Goal: Information Seeking & Learning: Check status

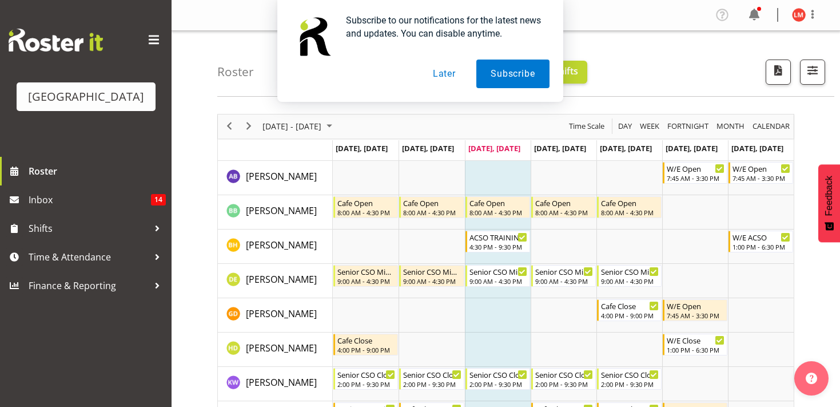
click at [448, 72] on button "Later" at bounding box center [444, 73] width 51 height 29
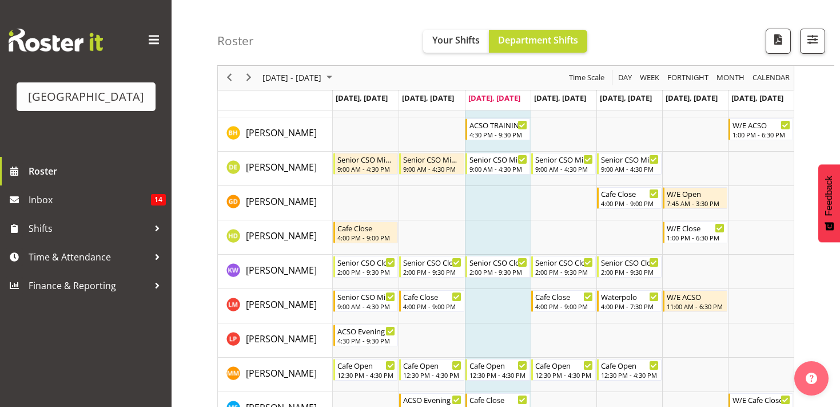
scroll to position [108, 0]
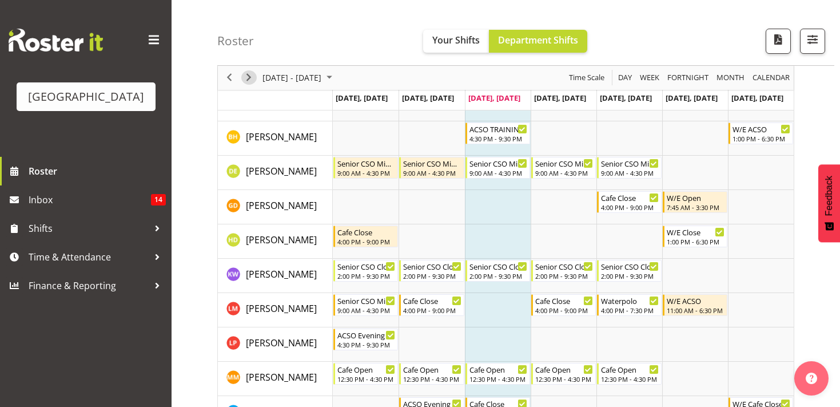
click at [250, 77] on span "Next" at bounding box center [249, 78] width 14 height 14
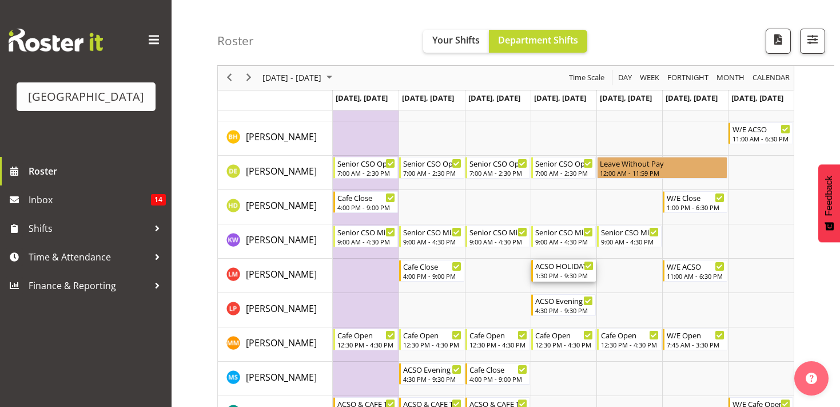
click at [565, 278] on div "1:30 PM - 9:30 PM" at bounding box center [564, 274] width 58 height 9
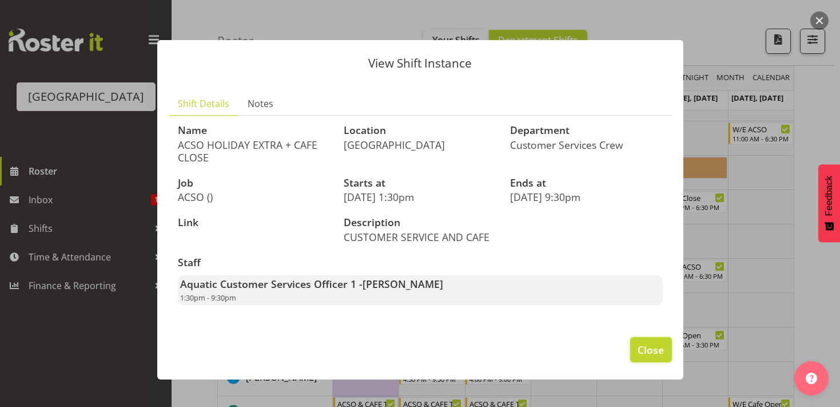
click at [646, 355] on span "Close" at bounding box center [651, 349] width 26 height 15
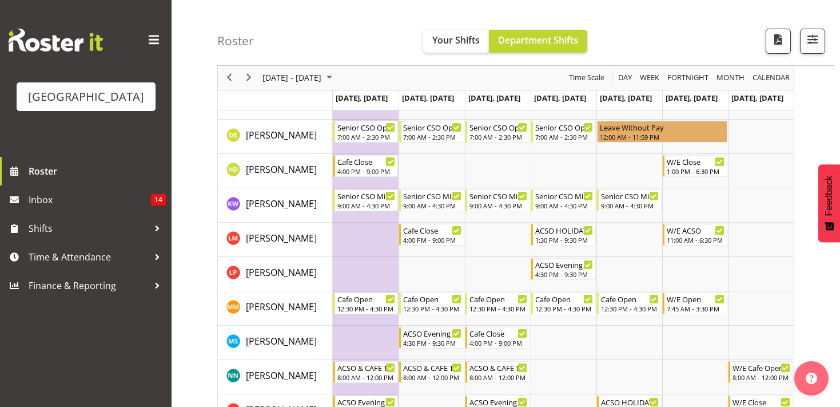
scroll to position [142, 0]
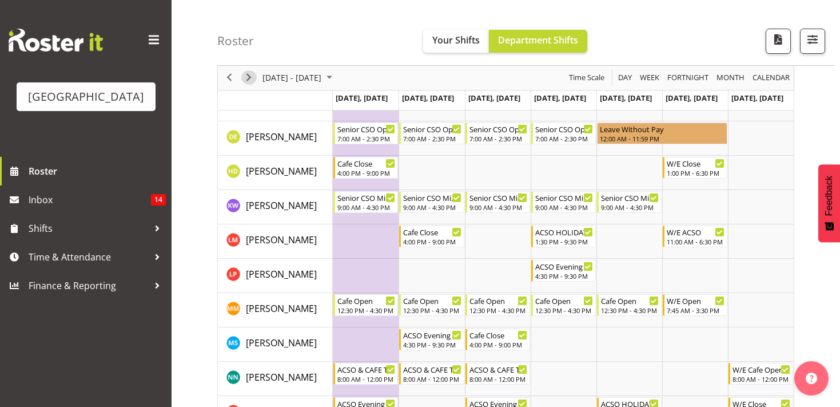
click at [247, 73] on span "Next" at bounding box center [249, 78] width 14 height 14
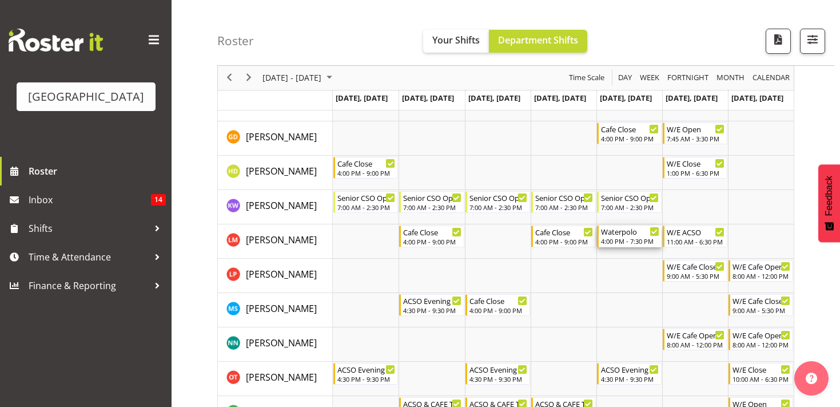
click at [655, 232] on icon "Timeline Week of October 1, 2025" at bounding box center [654, 231] width 6 height 4
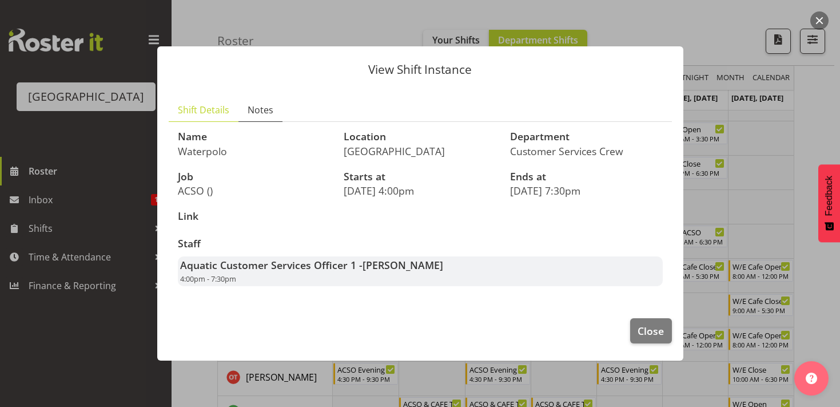
click at [266, 114] on span "Notes" at bounding box center [261, 110] width 26 height 14
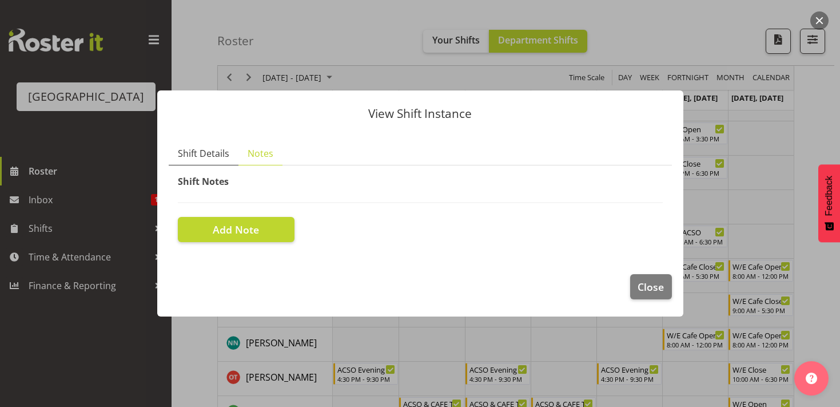
click at [208, 153] on span "Shift Details" at bounding box center [203, 153] width 51 height 14
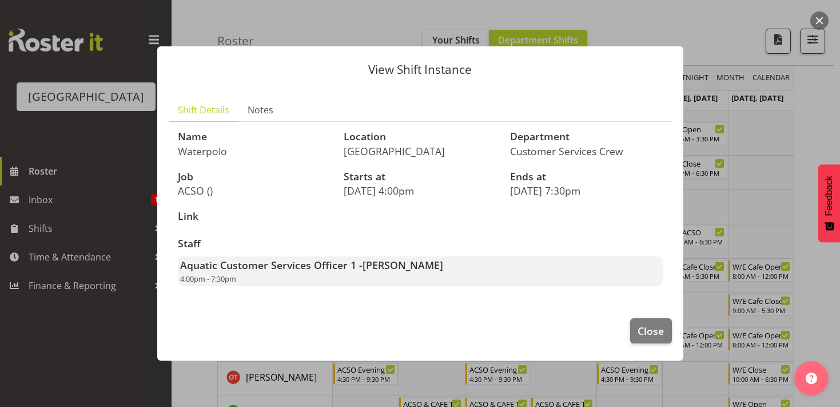
click at [645, 313] on footer "Close" at bounding box center [420, 334] width 526 height 54
click at [651, 333] on span "Close" at bounding box center [651, 330] width 26 height 15
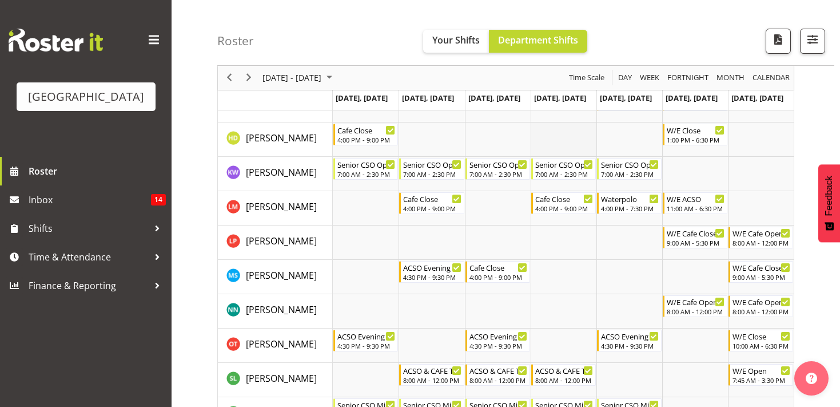
scroll to position [180, 0]
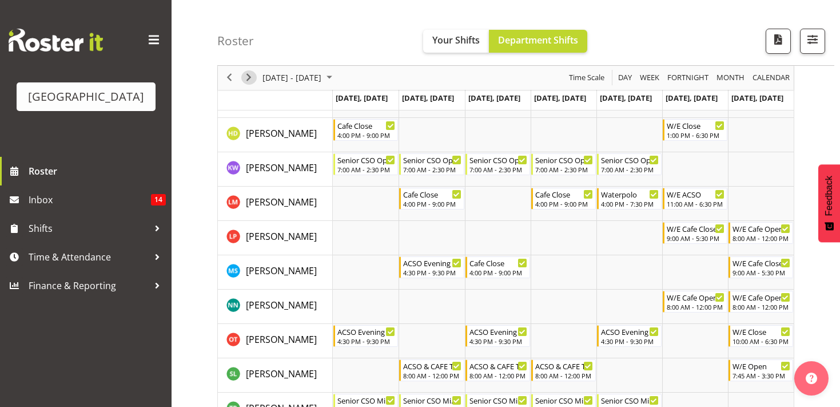
click at [254, 74] on span "Next" at bounding box center [249, 78] width 14 height 14
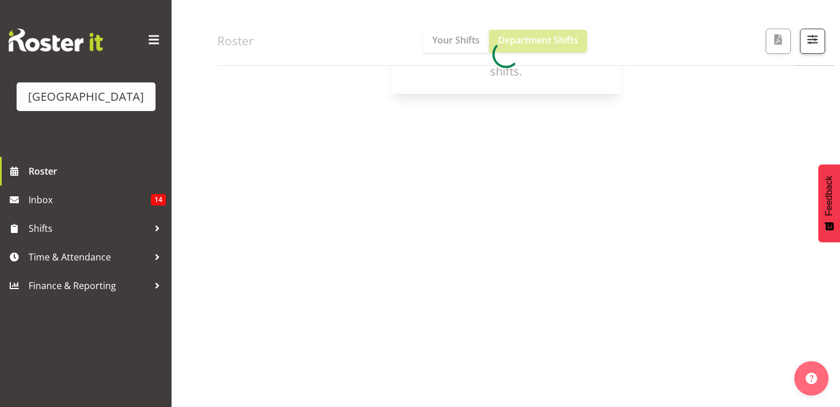
scroll to position [156, 0]
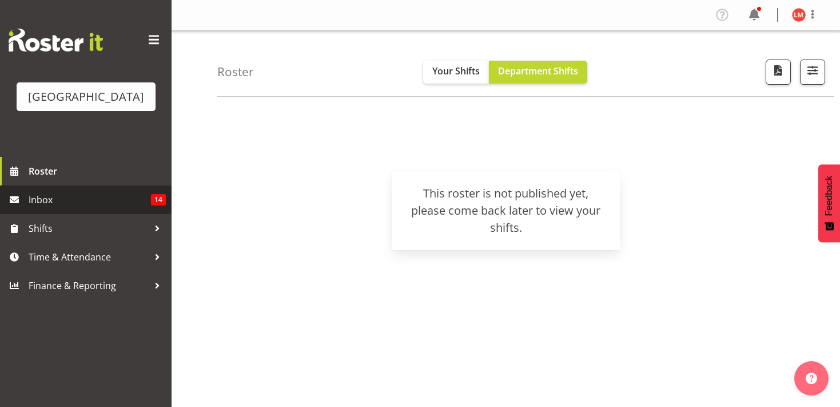
click at [129, 202] on span "Inbox" at bounding box center [90, 199] width 122 height 17
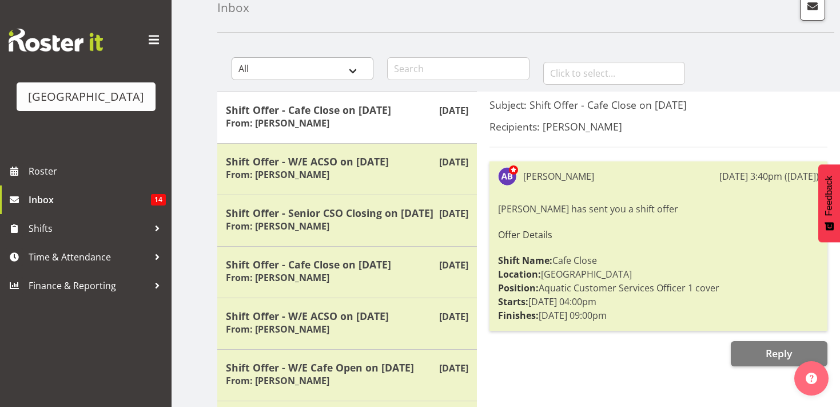
scroll to position [68, 0]
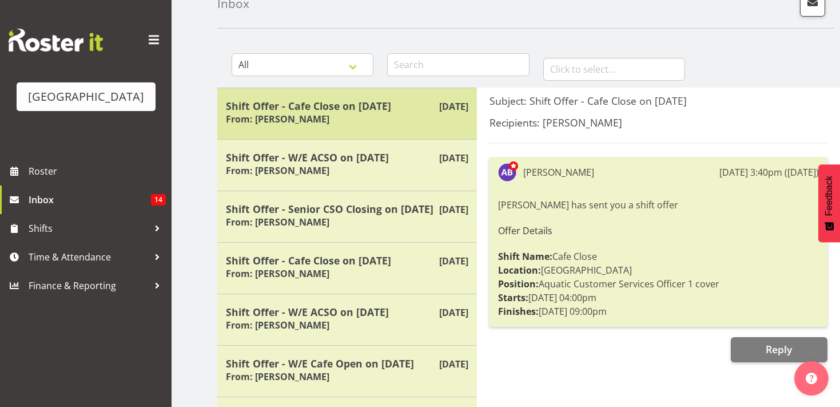
click at [405, 108] on h5 "Shift Offer - Cafe Close on [DATE]" at bounding box center [347, 106] width 242 height 13
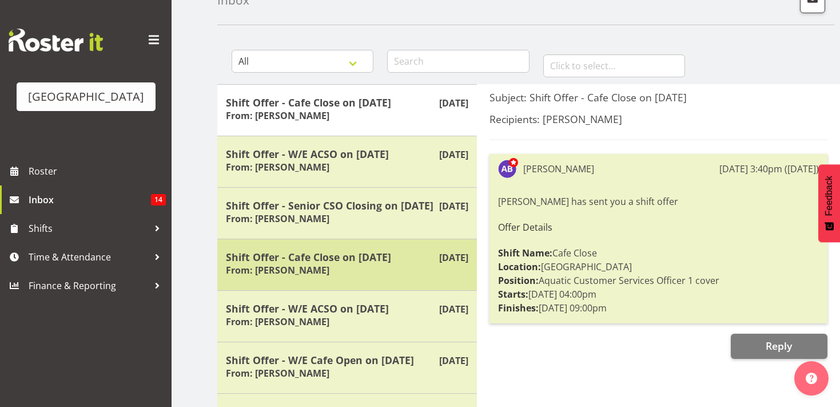
scroll to position [13, 0]
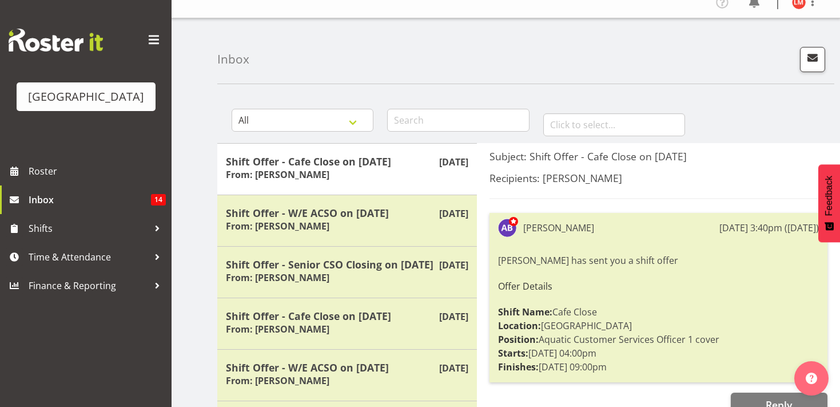
click at [63, 50] on img at bounding box center [56, 40] width 94 height 23
